Goal: Task Accomplishment & Management: Manage account settings

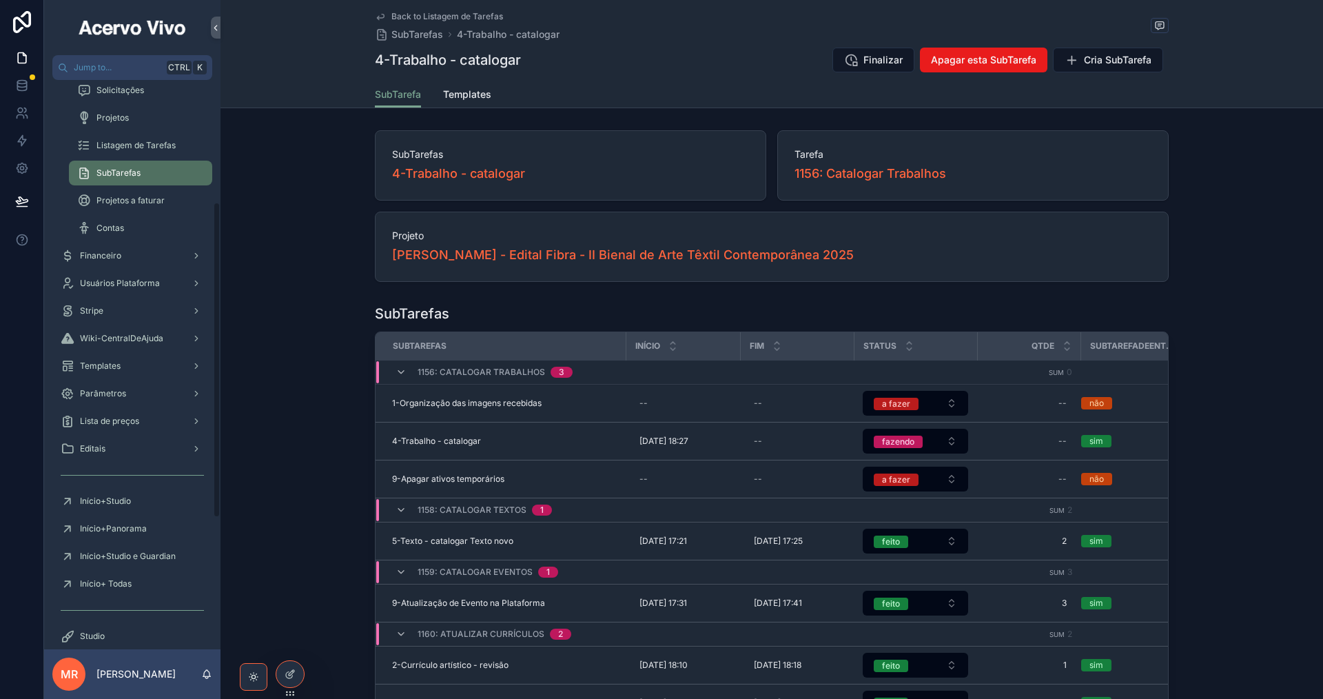
scroll to position [276, 0]
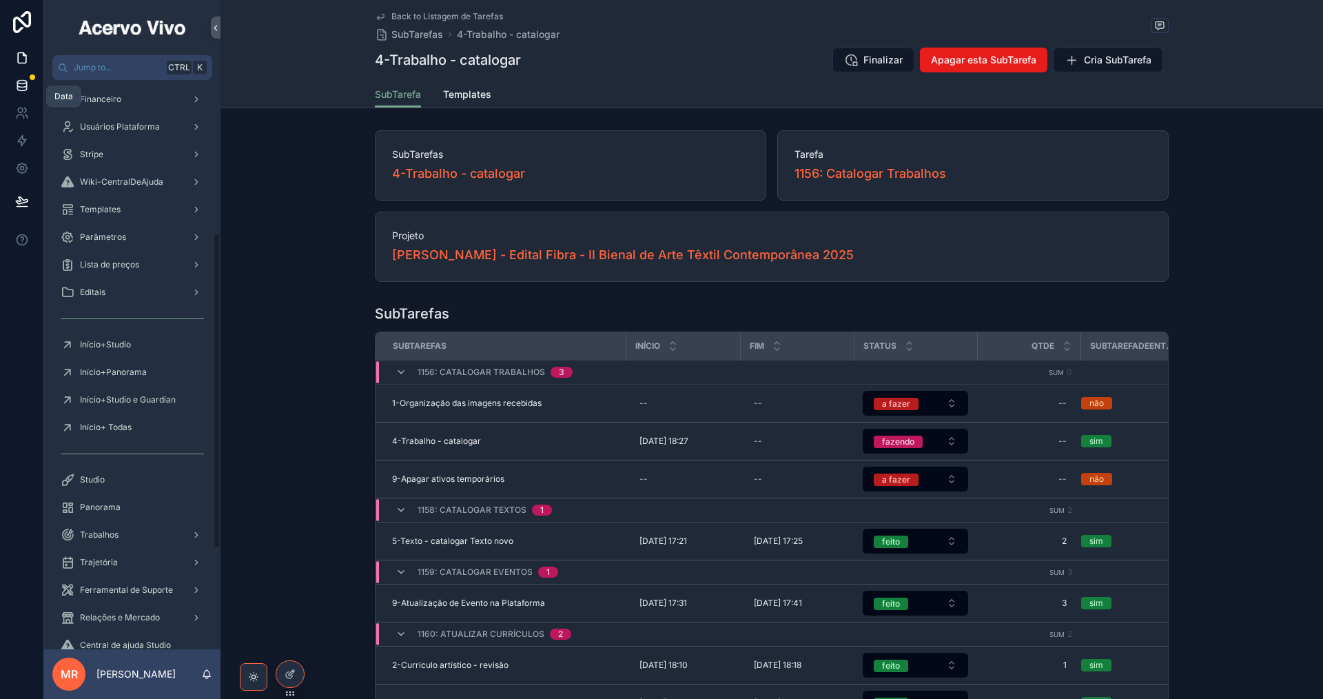
click at [25, 83] on icon at bounding box center [22, 86] width 14 height 14
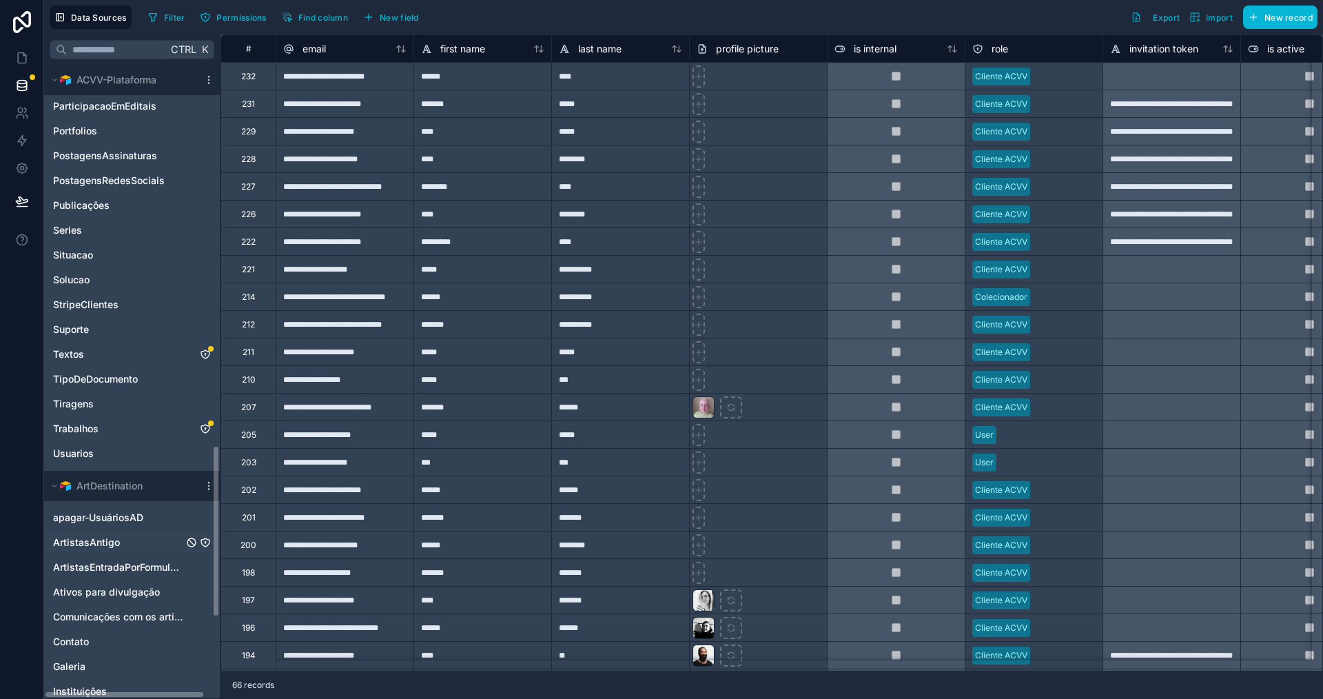
scroll to position [1654, 0]
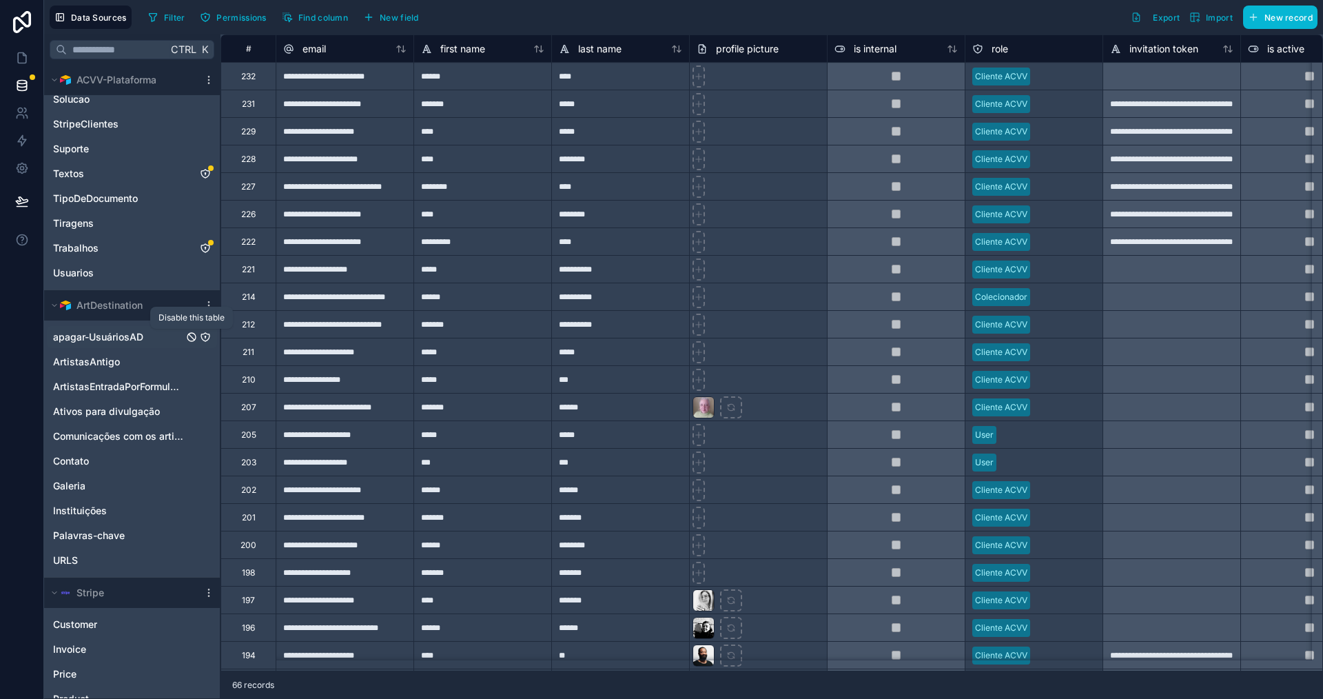
click at [190, 337] on icon "apagar-UsuáriosAD" at bounding box center [191, 336] width 11 height 11
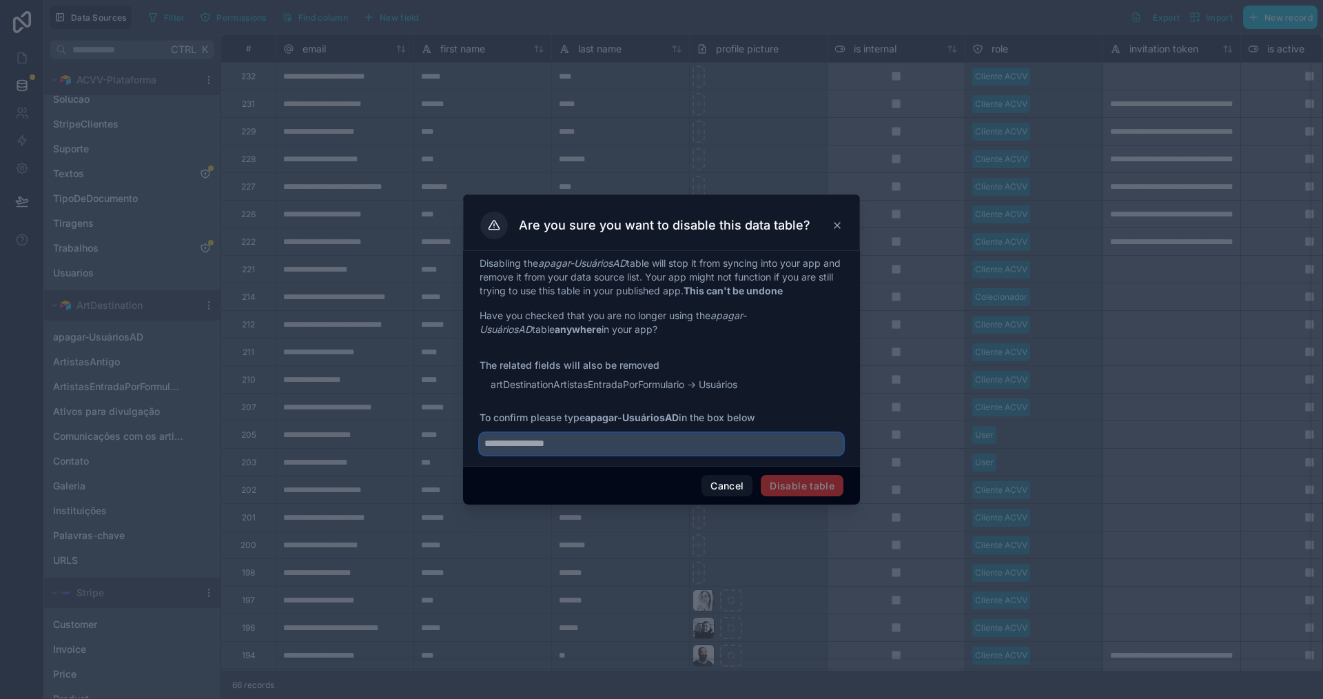
drag, startPoint x: 577, startPoint y: 447, endPoint x: 485, endPoint y: 448, distance: 91.7
click at [484, 448] on input "text" at bounding box center [662, 444] width 364 height 22
drag, startPoint x: 542, startPoint y: 265, endPoint x: 630, endPoint y: 263, distance: 87.5
click at [626, 263] on em "apagar-UsuáriosAD" at bounding box center [582, 263] width 88 height 12
copy em "apagar-UsuáriosAD"
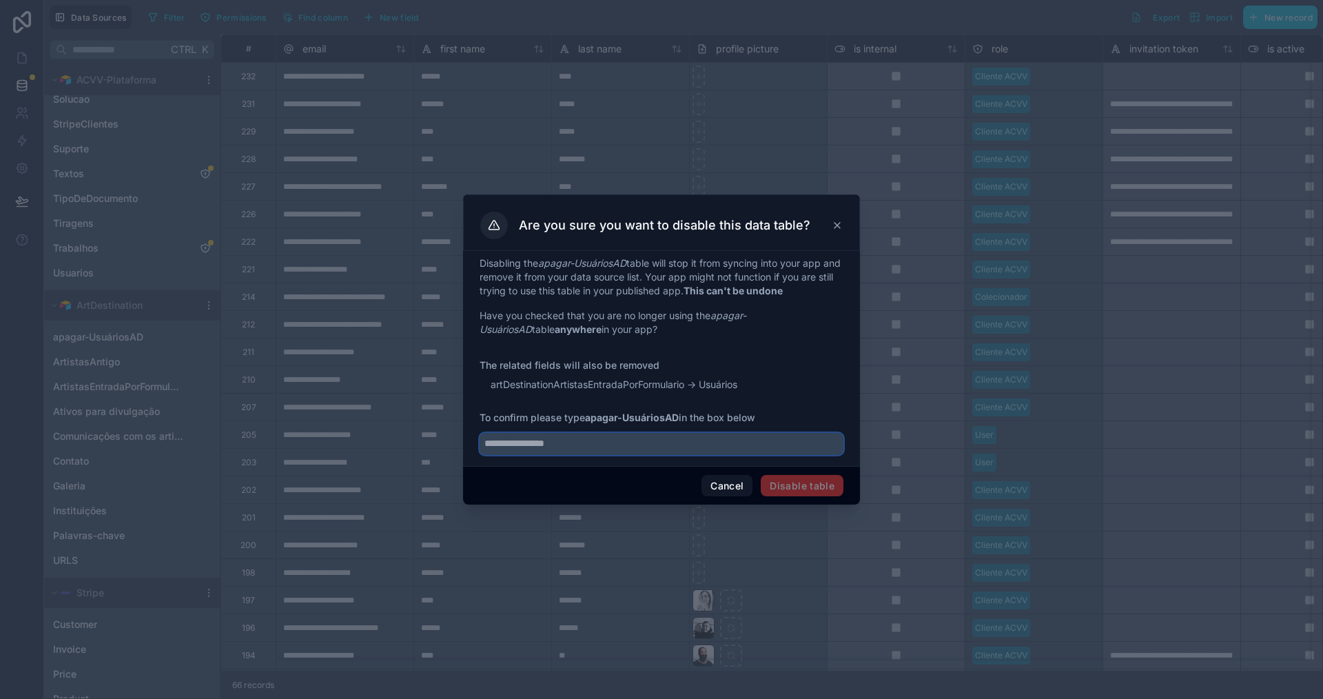
click at [582, 447] on input "text" at bounding box center [662, 444] width 364 height 22
paste input "**********"
type input "**********"
click at [817, 490] on button "Disable table" at bounding box center [802, 486] width 83 height 22
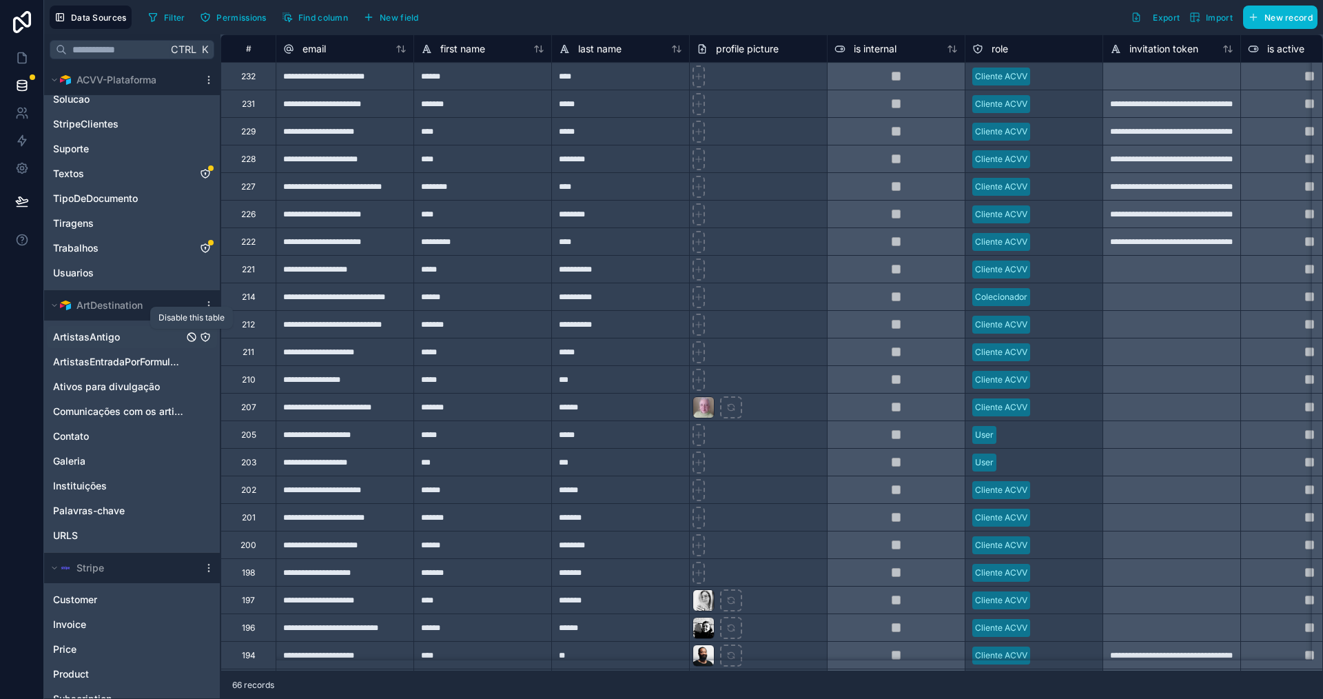
click at [190, 335] on icon "ArtistasAntigo" at bounding box center [192, 337] width 6 height 6
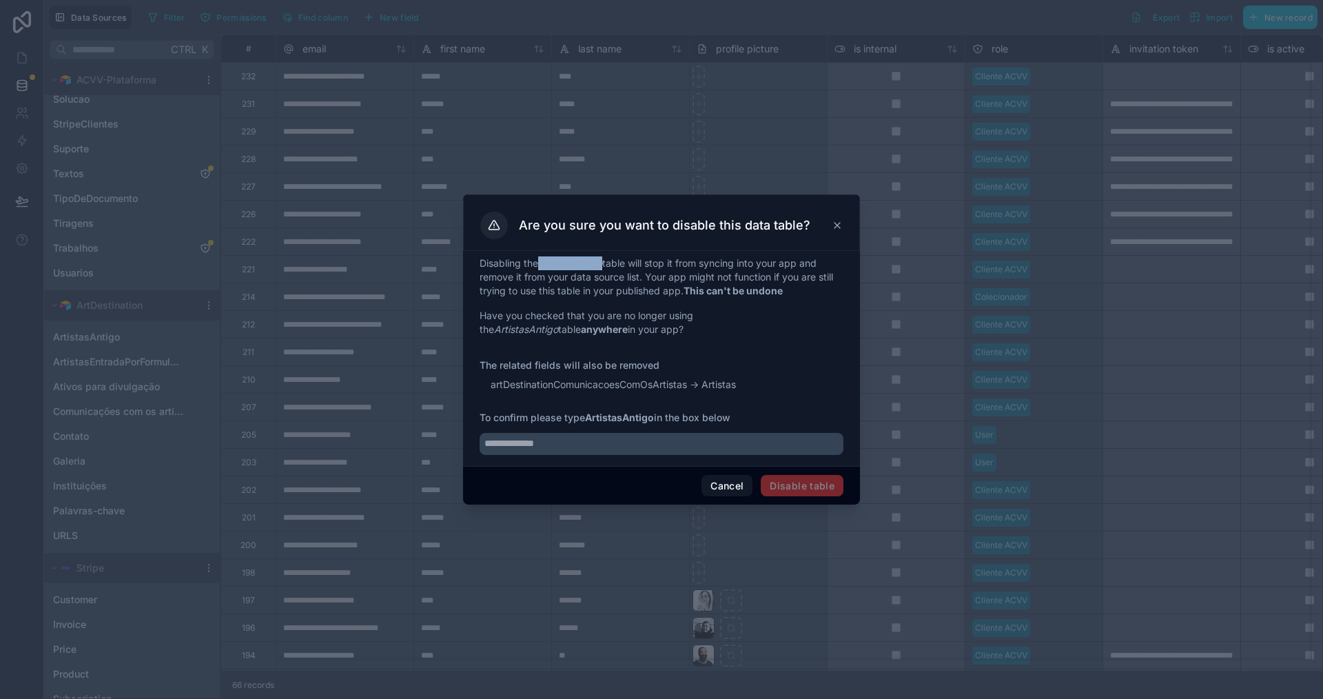
drag, startPoint x: 542, startPoint y: 263, endPoint x: 606, endPoint y: 258, distance: 64.3
click at [606, 258] on p "Disabling the ArtistasAntigo table will stop it from syncing into your app and …" at bounding box center [662, 276] width 364 height 41
copy em "ArtistasAntigo"
drag, startPoint x: 555, startPoint y: 444, endPoint x: 491, endPoint y: 446, distance: 64.1
click at [489, 445] on input "text" at bounding box center [662, 444] width 364 height 22
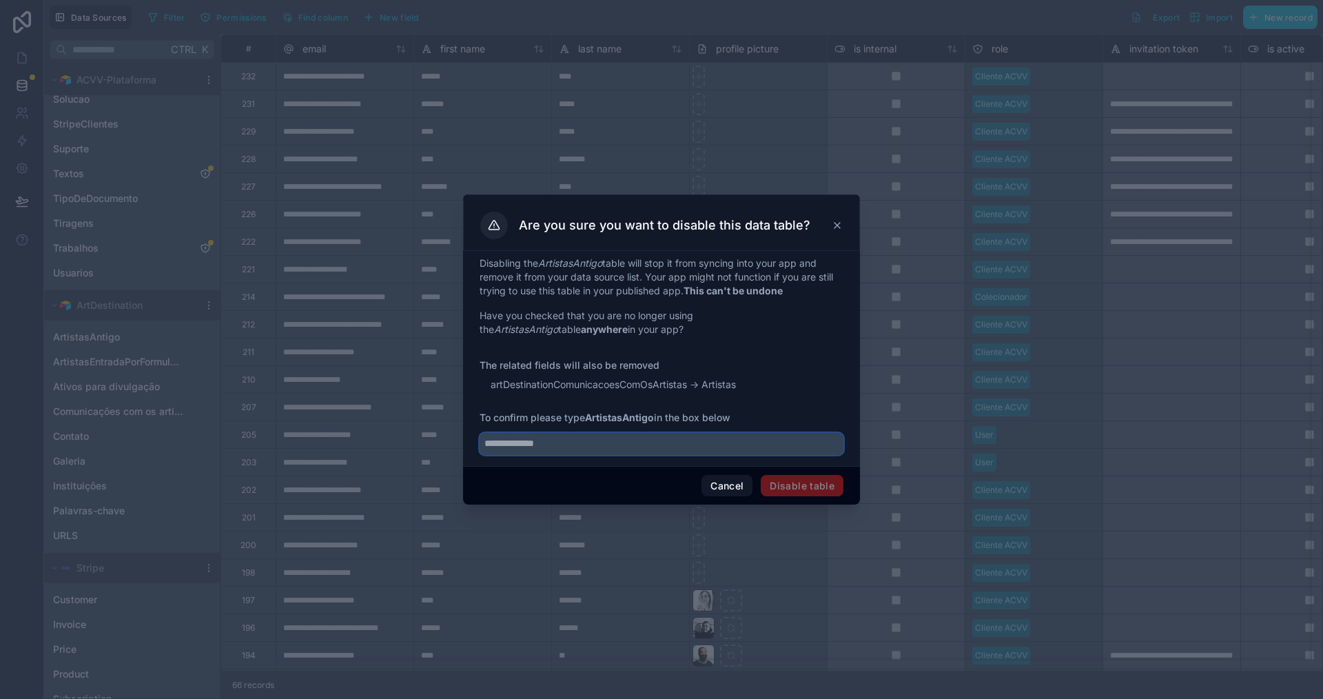
paste input "**********"
type input "**********"
click at [812, 484] on button "Disable table" at bounding box center [802, 486] width 83 height 22
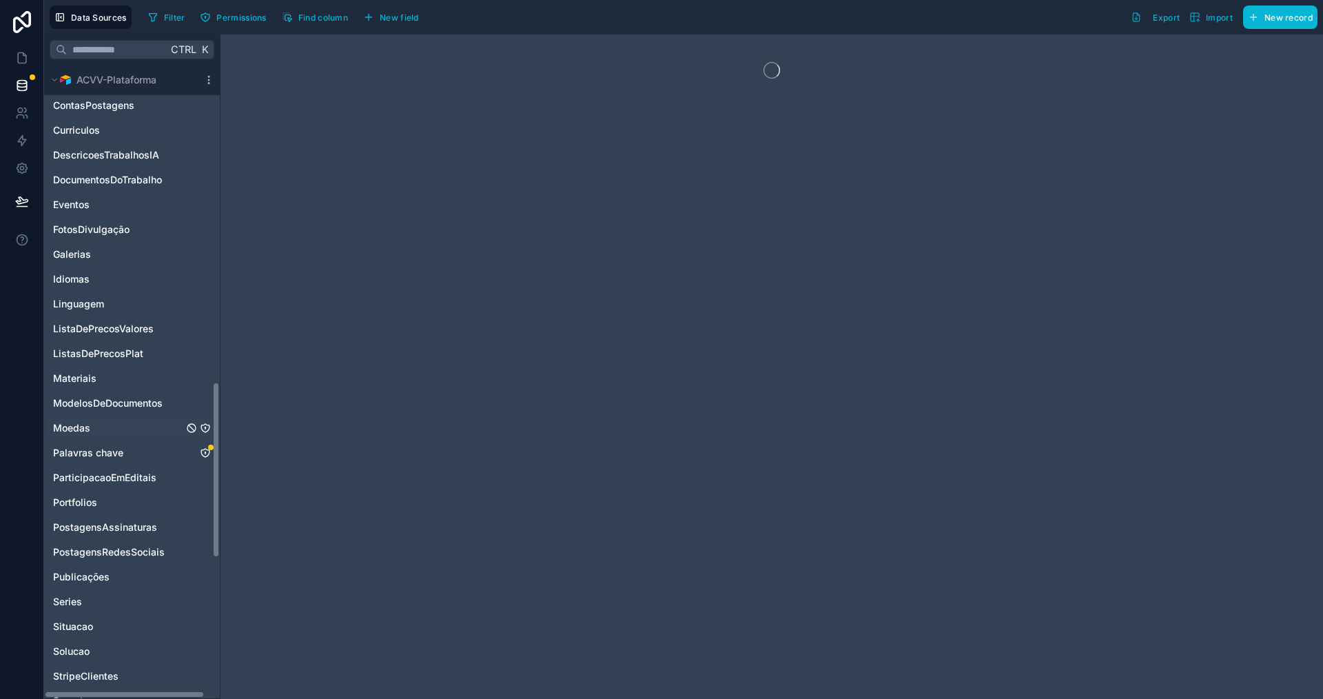
scroll to position [1096, 0]
